Goal: Information Seeking & Learning: Learn about a topic

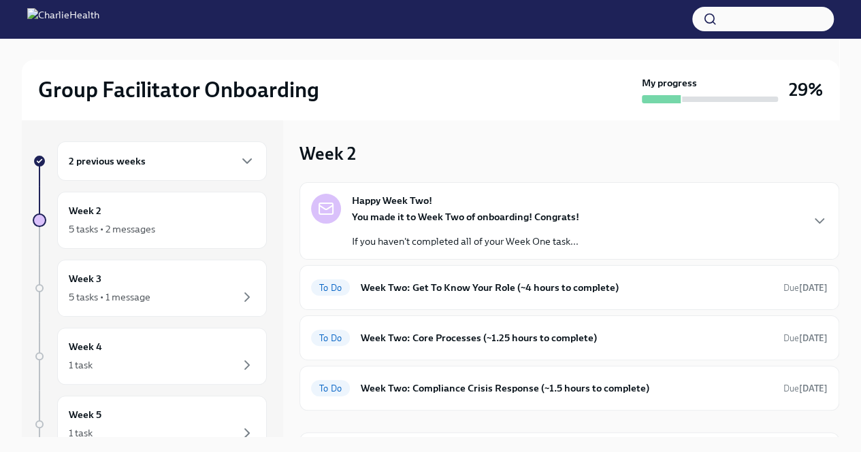
click at [389, 207] on strong "Happy Week Two!" at bounding box center [392, 201] width 80 height 14
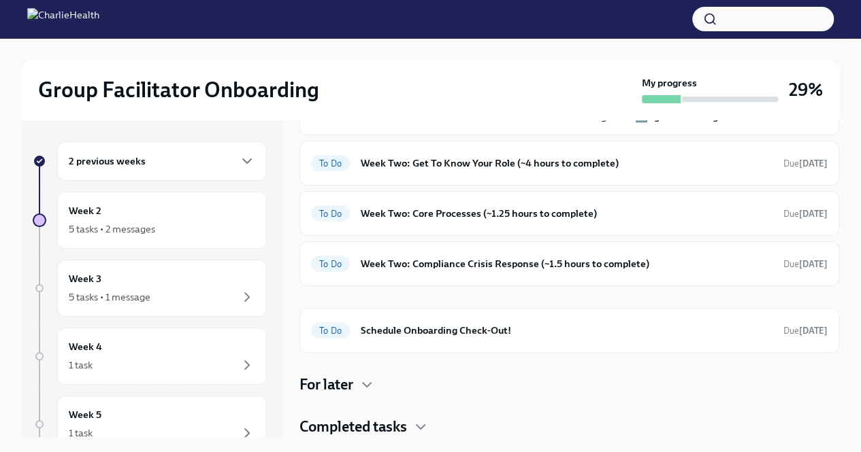
scroll to position [484, 0]
click at [507, 271] on h6 "Week Two: Compliance Crisis Response (~1.5 hours to complete)" at bounding box center [567, 263] width 412 height 15
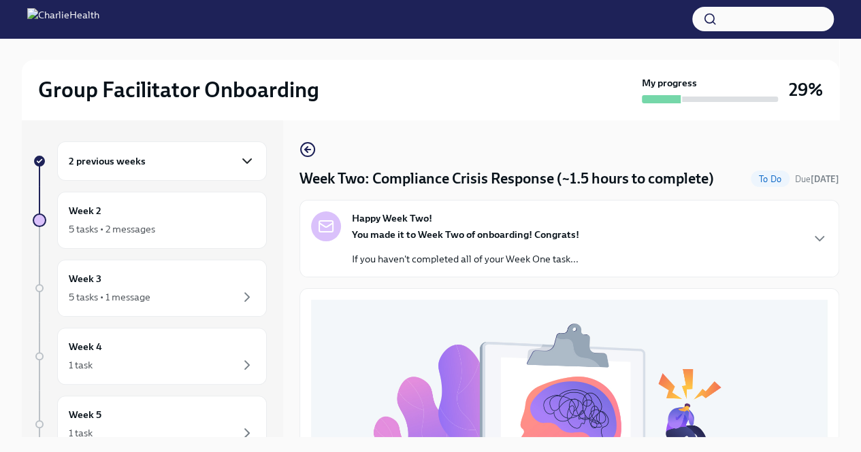
click at [243, 161] on icon "button" at bounding box center [247, 161] width 8 height 4
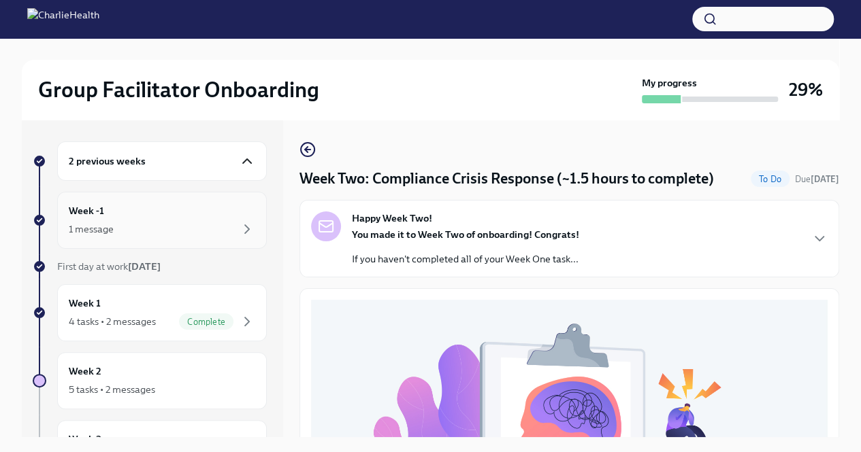
click at [228, 225] on div "1 message" at bounding box center [162, 229] width 186 height 16
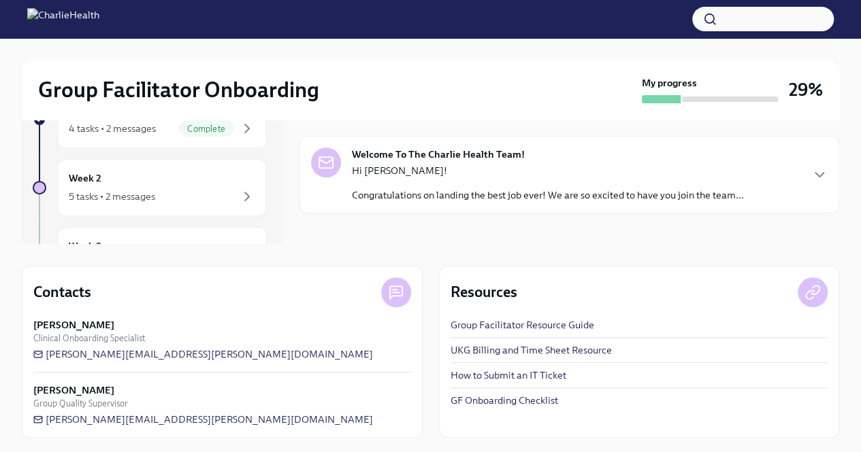
scroll to position [195, 0]
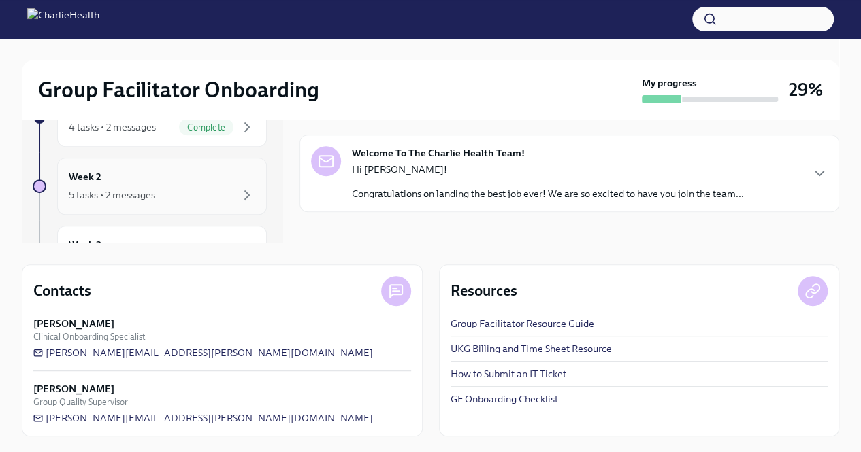
click at [145, 197] on div "5 tasks • 2 messages" at bounding box center [112, 195] width 86 height 14
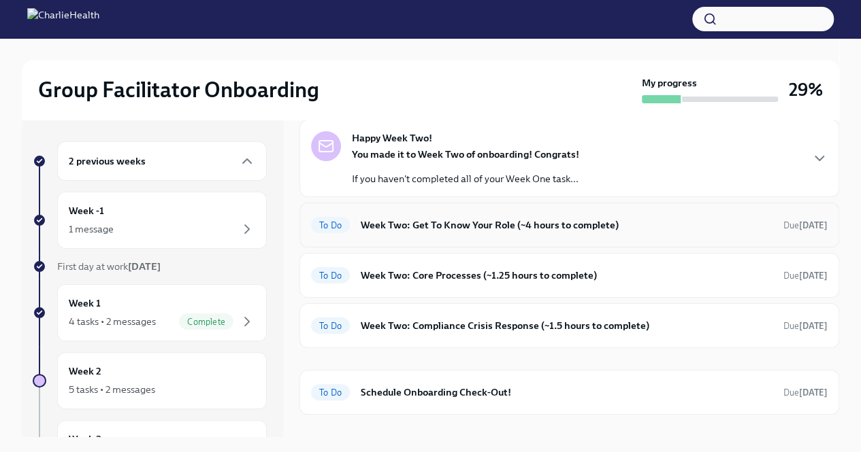
click at [435, 224] on h6 "Week Two: Get To Know Your Role (~4 hours to complete)" at bounding box center [567, 225] width 412 height 15
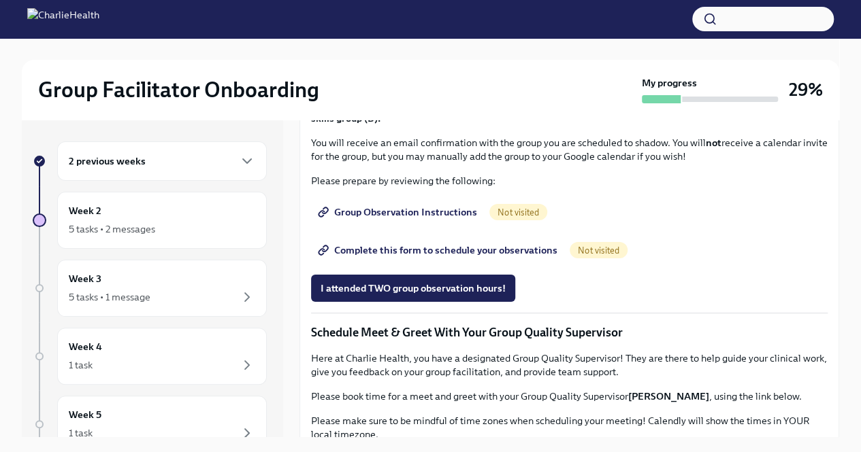
scroll to position [751, 0]
